Goal: Task Accomplishment & Management: Complete application form

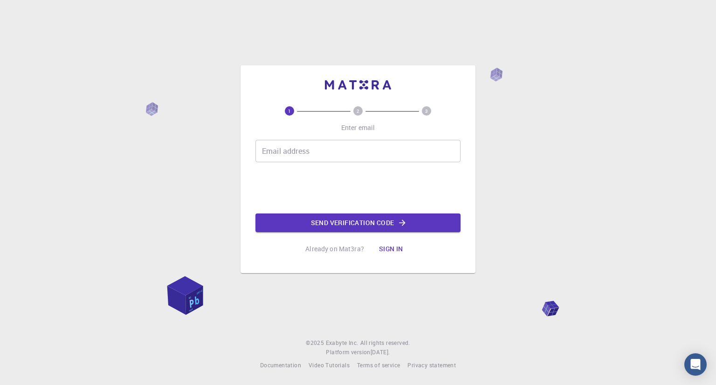
click at [313, 160] on input "Email address" at bounding box center [358, 151] width 205 height 22
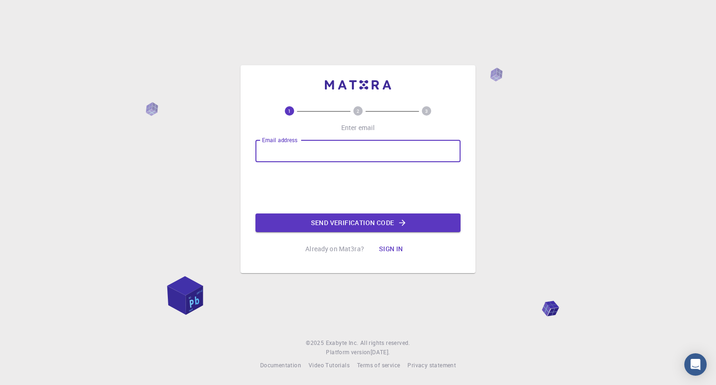
type input "[EMAIL_ADDRESS][DOMAIN_NAME]"
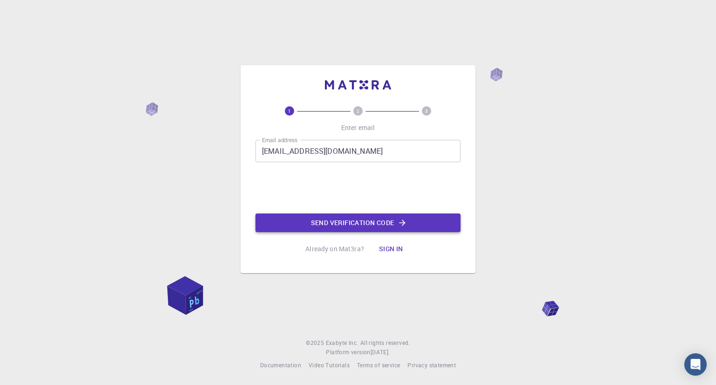
click at [325, 224] on button "Send verification code" at bounding box center [358, 223] width 205 height 19
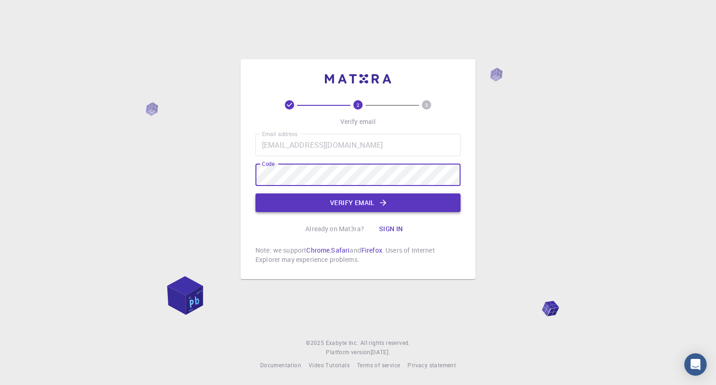
click at [336, 202] on button "Verify email" at bounding box center [358, 203] width 205 height 19
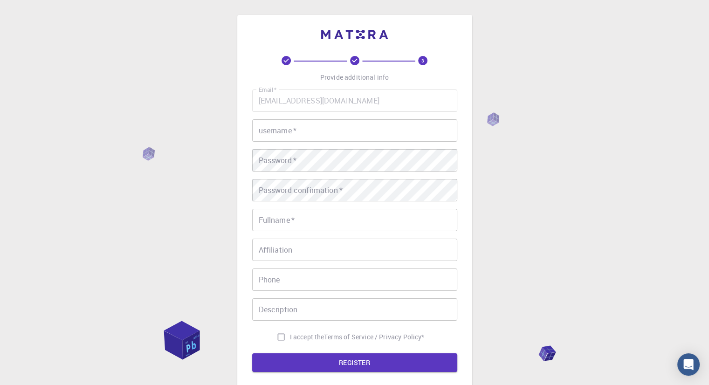
click at [312, 134] on input "username   *" at bounding box center [354, 130] width 205 height 22
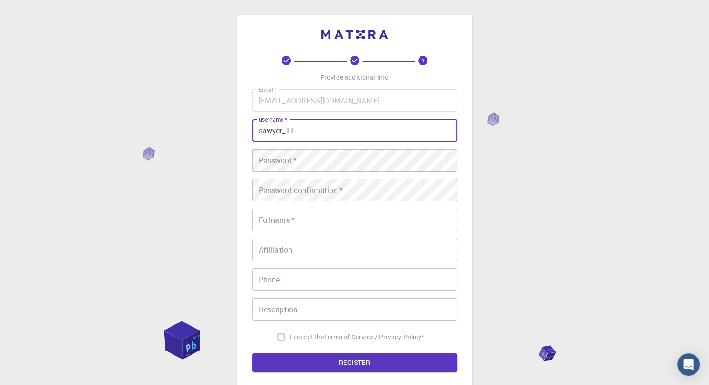
type input "sawyer_11"
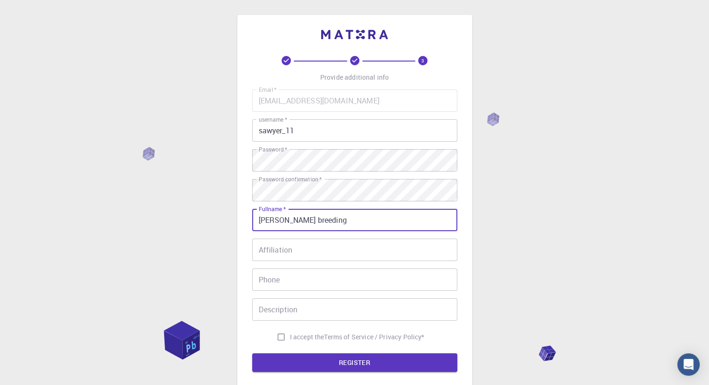
type input "[PERSON_NAME] breeding"
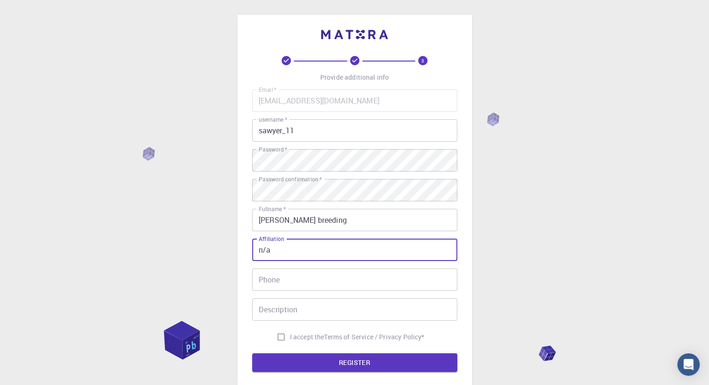
type input "n/a"
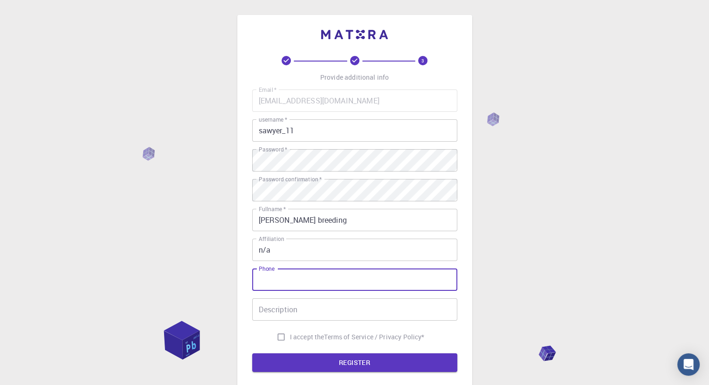
click at [298, 269] on input "Phone" at bounding box center [354, 280] width 205 height 22
type input "5016972026"
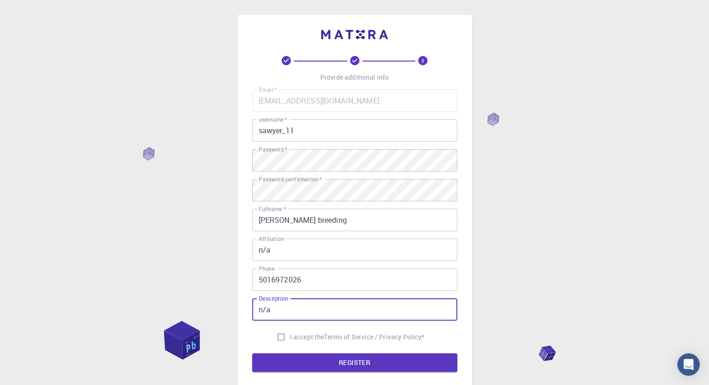
type input "n/a"
click at [278, 338] on input "I accept the Terms of Service / Privacy Policy *" at bounding box center [281, 337] width 18 height 18
checkbox input "true"
click at [313, 360] on button "REGISTER" at bounding box center [354, 362] width 205 height 19
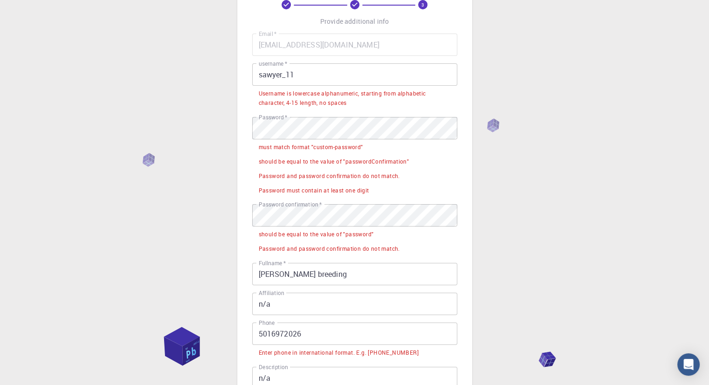
scroll to position [61, 0]
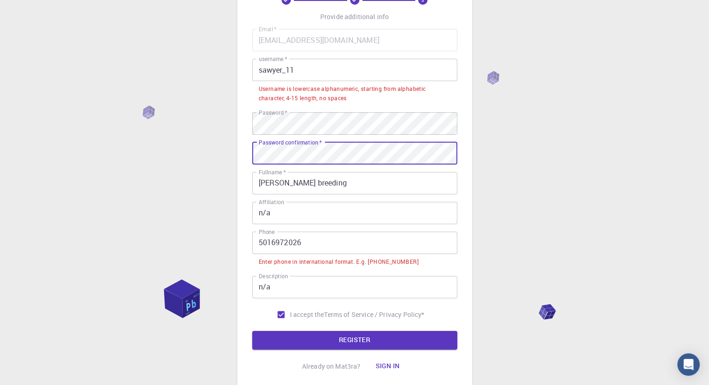
click at [263, 69] on input "sawyer_11" at bounding box center [354, 70] width 205 height 22
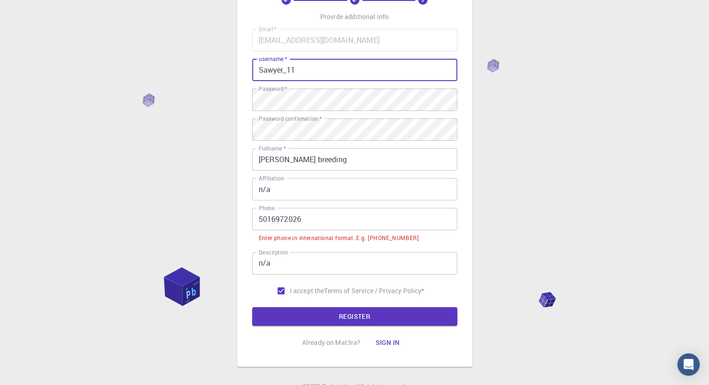
type input "Sawyer_11"
click at [321, 224] on input "5016972026" at bounding box center [354, 219] width 205 height 22
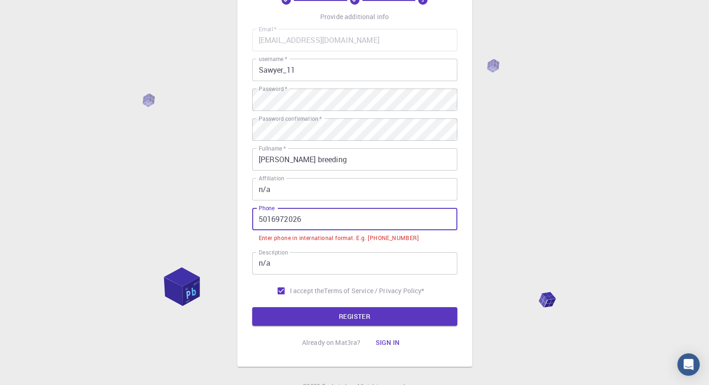
click at [259, 218] on input "5016972026" at bounding box center [354, 219] width 205 height 22
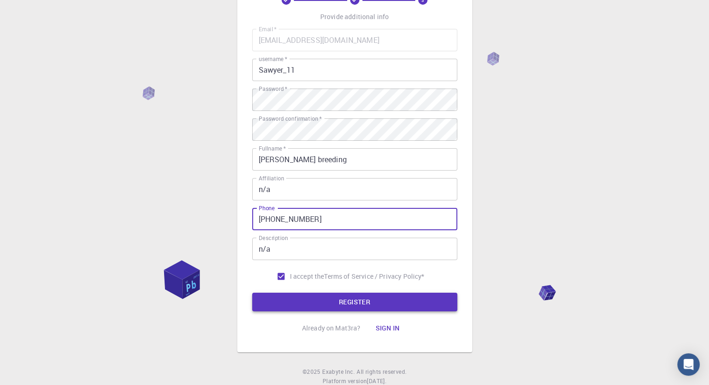
type input "[PHONE_NUMBER]"
click at [338, 304] on button "REGISTER" at bounding box center [354, 302] width 205 height 19
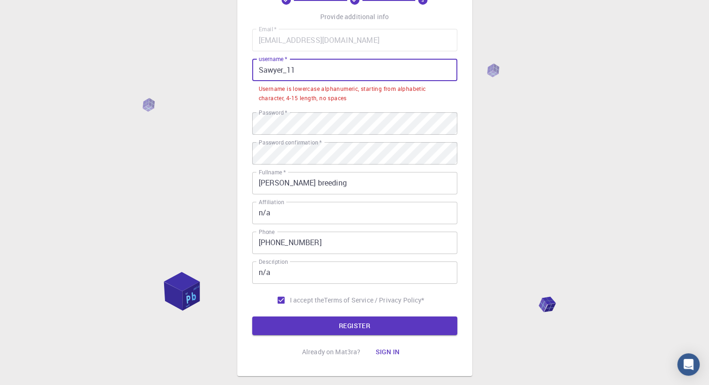
click at [286, 69] on input "Sawyer_11" at bounding box center [354, 70] width 205 height 22
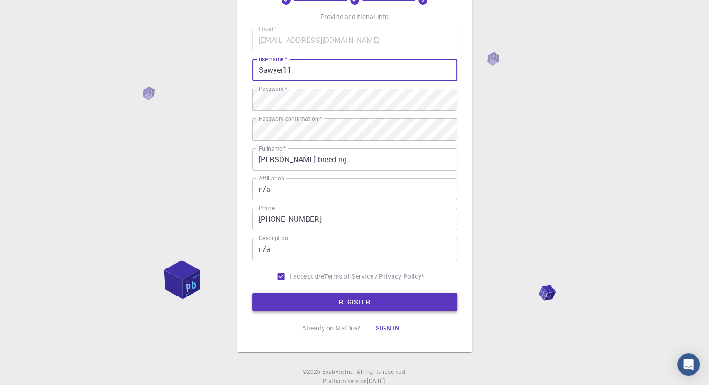
click at [341, 299] on button "REGISTER" at bounding box center [354, 302] width 205 height 19
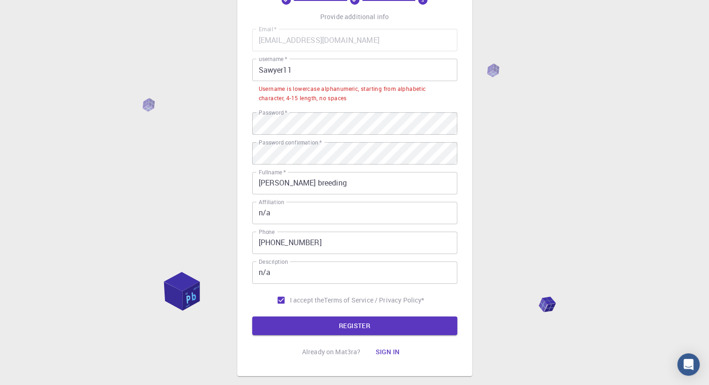
click at [290, 72] on input "Sawyer11" at bounding box center [354, 70] width 205 height 22
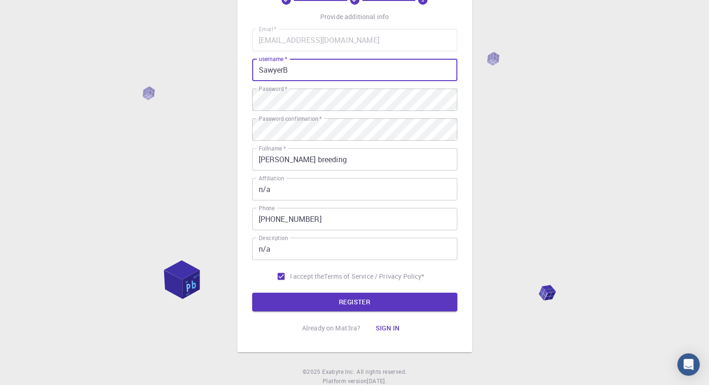
click at [252, 293] on button "REGISTER" at bounding box center [354, 302] width 205 height 19
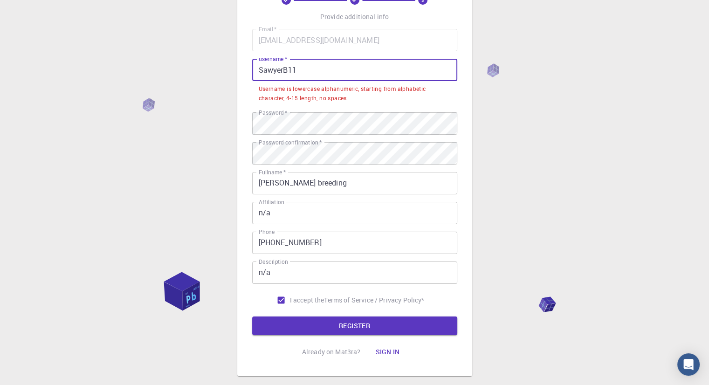
drag, startPoint x: 297, startPoint y: 73, endPoint x: 254, endPoint y: 79, distance: 43.7
click at [254, 79] on input "SawyerB11" at bounding box center [354, 70] width 205 height 22
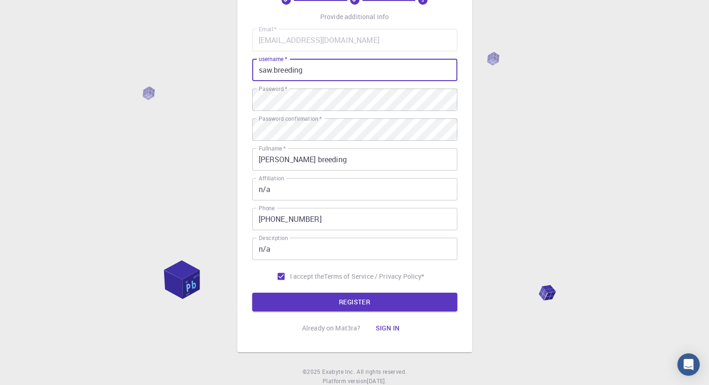
click at [252, 293] on button "REGISTER" at bounding box center [354, 302] width 205 height 19
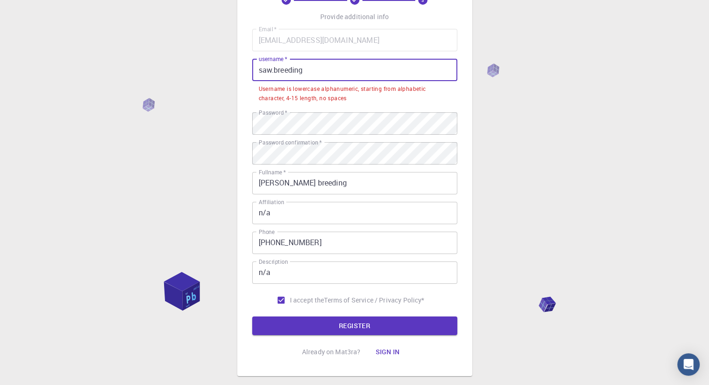
click at [274, 71] on input "saw.breeding" at bounding box center [354, 70] width 205 height 22
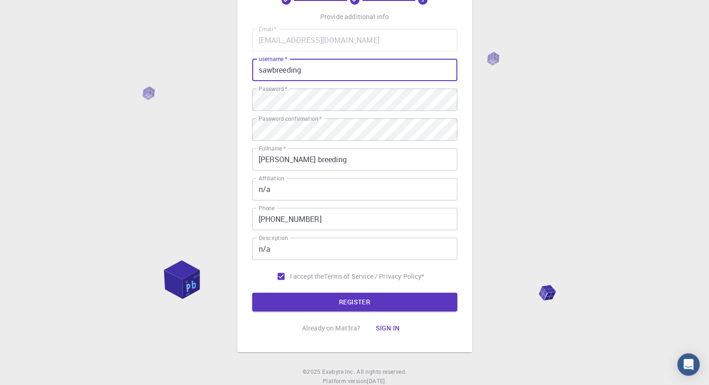
click at [314, 70] on input "sawbreeding" at bounding box center [354, 70] width 205 height 22
type input "sawbreeding11"
click at [252, 293] on button "REGISTER" at bounding box center [354, 302] width 205 height 19
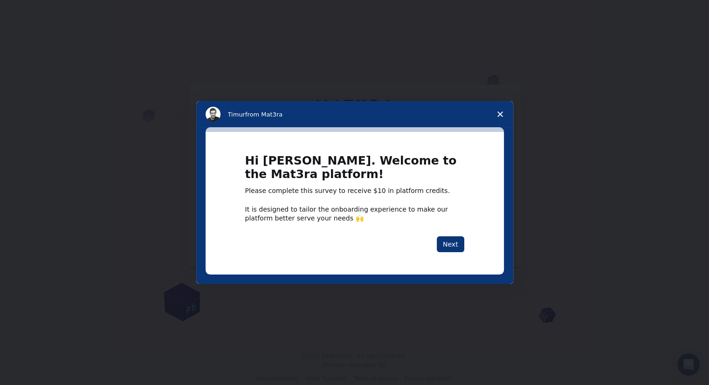
click at [362, 86] on div "Intercom messenger" at bounding box center [354, 192] width 709 height 385
click at [456, 246] on button "Next" at bounding box center [451, 244] width 28 height 16
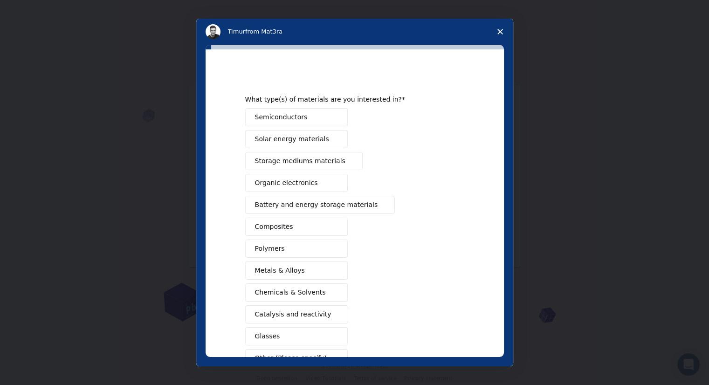
click at [498, 30] on icon "Close survey" at bounding box center [501, 32] width 6 height 6
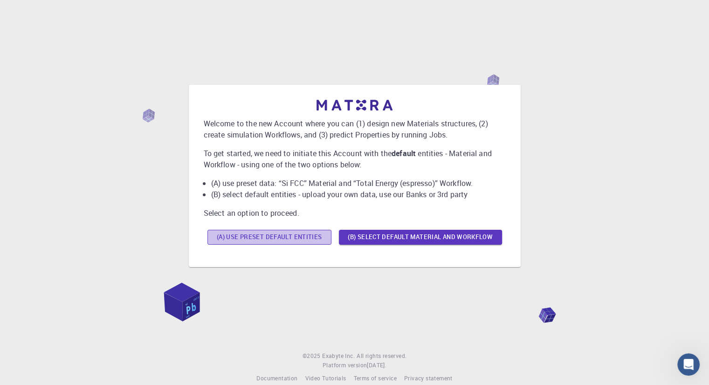
click at [298, 241] on button "(A) Use preset default entities" at bounding box center [270, 237] width 124 height 15
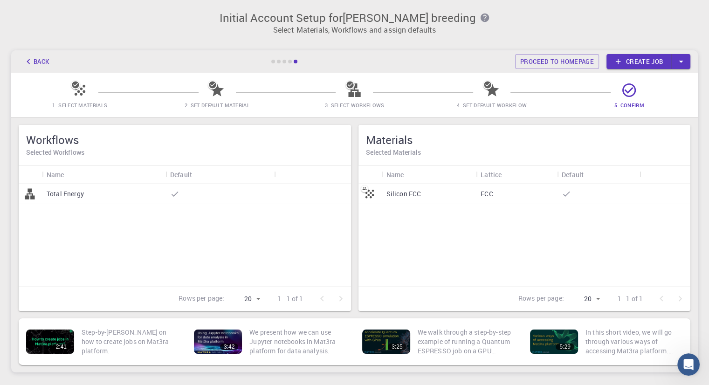
click at [47, 62] on button "Back" at bounding box center [36, 61] width 35 height 15
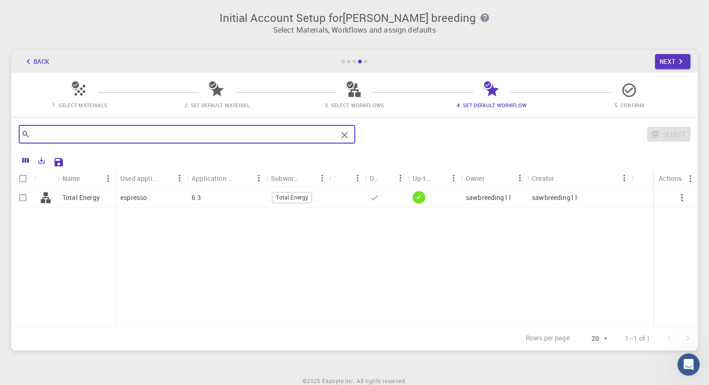
click at [138, 138] on input "text" at bounding box center [183, 134] width 307 height 13
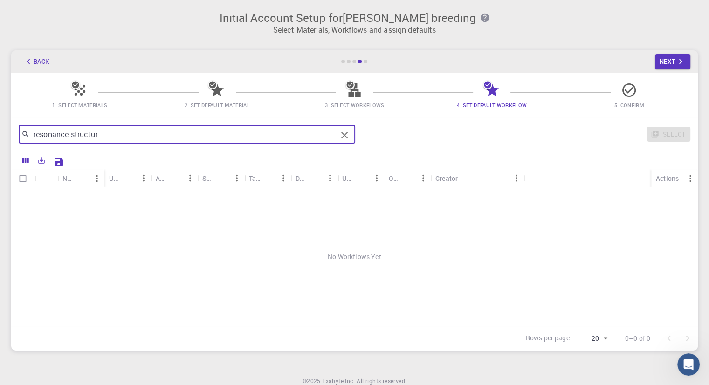
type input "resonance structure"
